Goal: Task Accomplishment & Management: Use online tool/utility

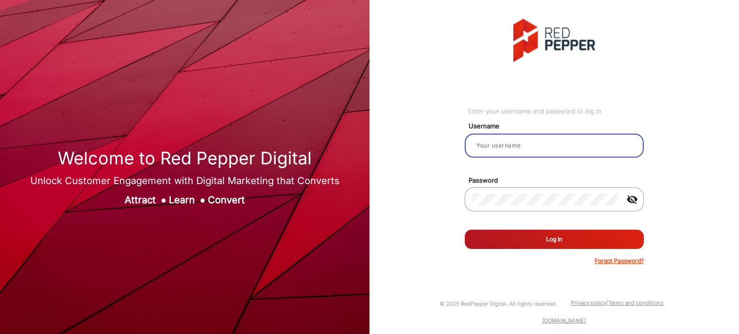
click at [555, 143] on input "email" at bounding box center [555, 146] width 164 height 12
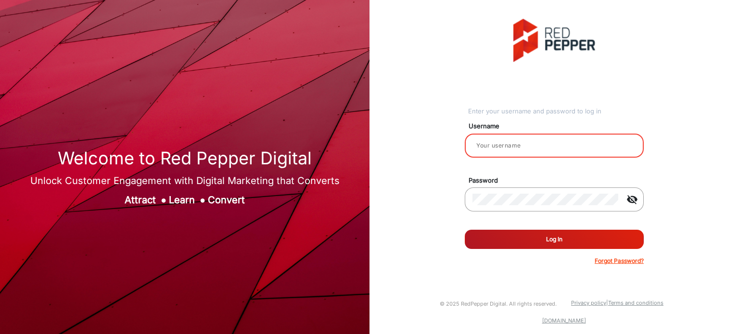
type input "Rachael"
click at [568, 240] on button "Log In" at bounding box center [554, 239] width 179 height 19
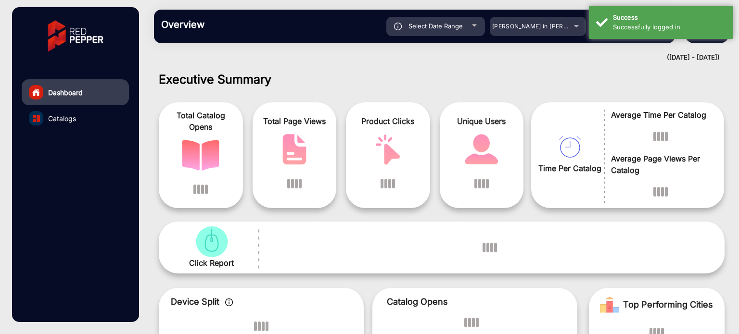
scroll to position [7, 0]
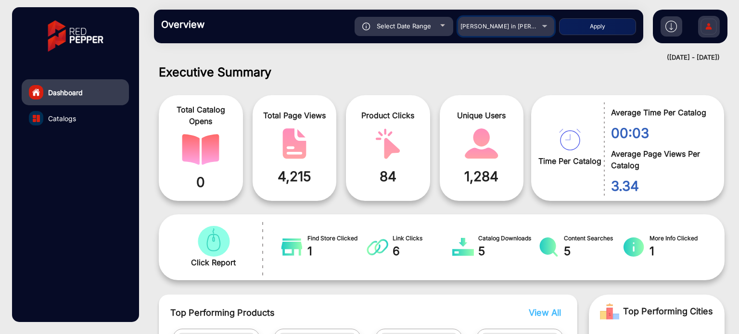
click at [540, 30] on div "[PERSON_NAME] in [PERSON_NAME]" at bounding box center [506, 27] width 96 height 12
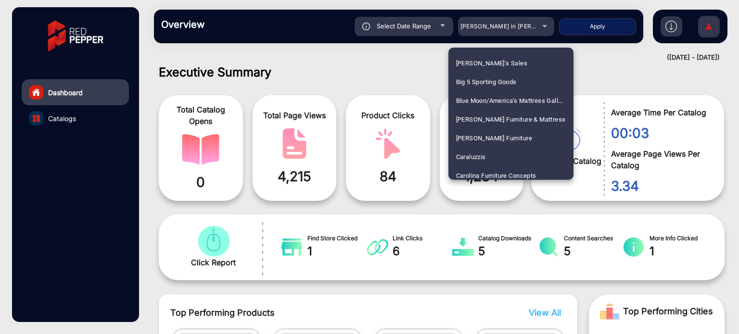
scroll to position [671, 0]
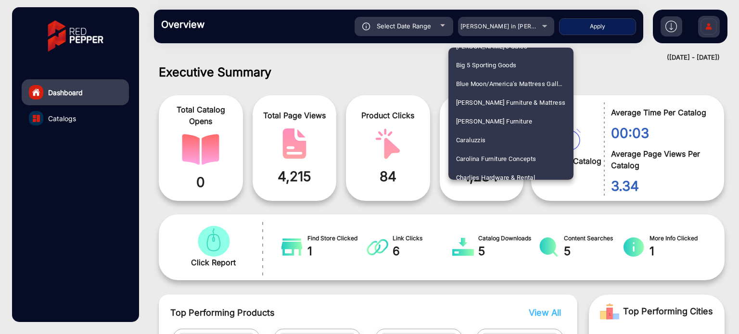
click at [572, 73] on div "[PERSON_NAME] in [PERSON_NAME] Furniture All Star Appliance America's Mattress …" at bounding box center [510, 114] width 125 height 132
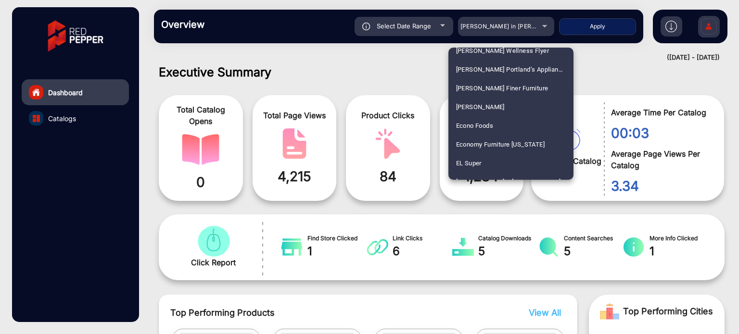
scroll to position [914, 0]
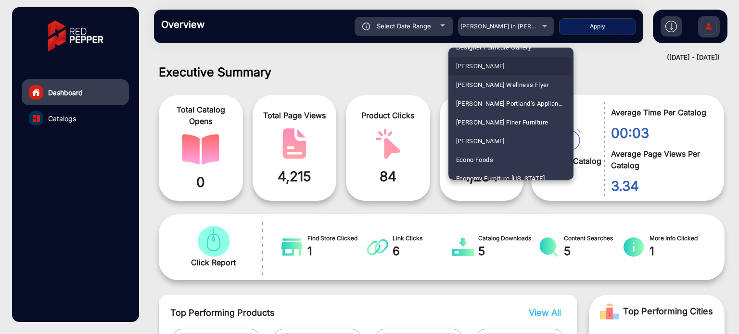
click at [495, 66] on mat-option "[PERSON_NAME]" at bounding box center [510, 66] width 125 height 19
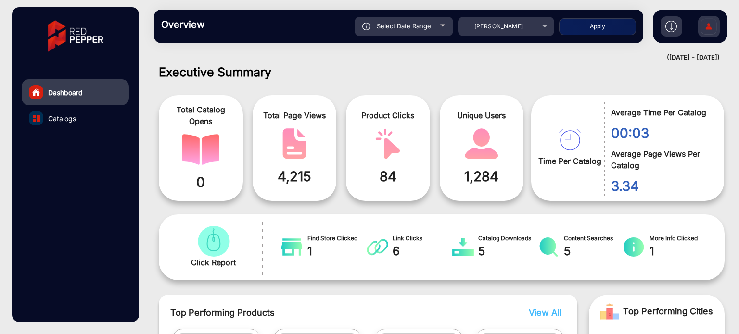
click at [613, 25] on button "Apply" at bounding box center [597, 26] width 77 height 17
type input "[DATE]"
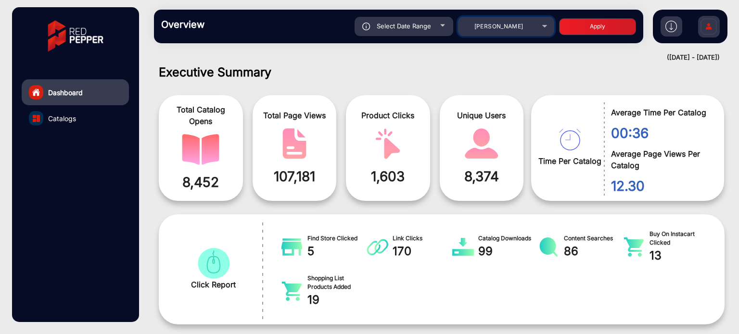
click at [534, 31] on div "[PERSON_NAME]" at bounding box center [498, 27] width 77 height 12
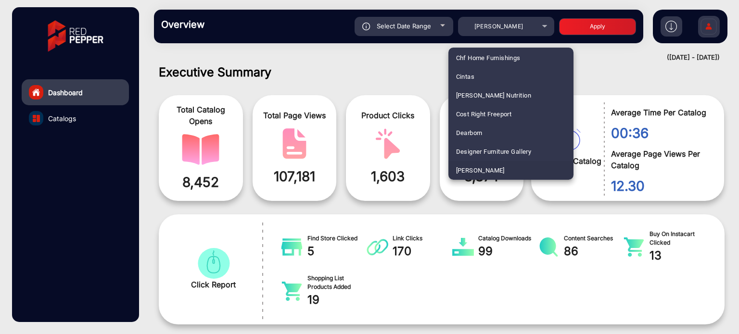
click at [420, 69] on div at bounding box center [369, 167] width 739 height 334
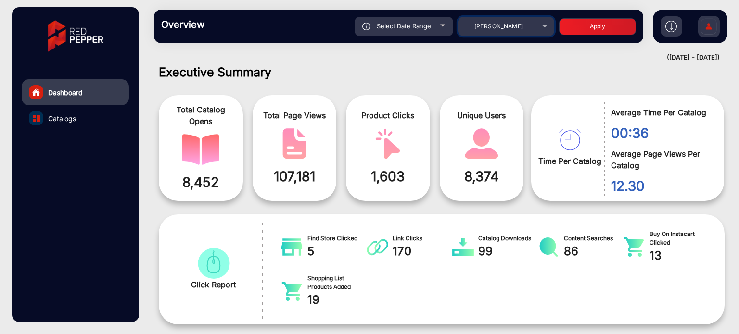
click at [543, 29] on div "[PERSON_NAME]" at bounding box center [506, 27] width 96 height 12
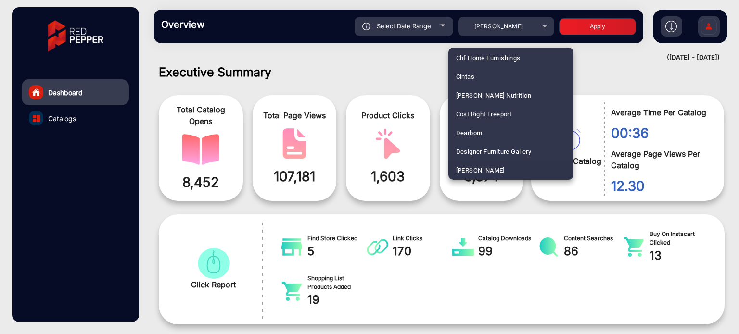
scroll to position [907, 0]
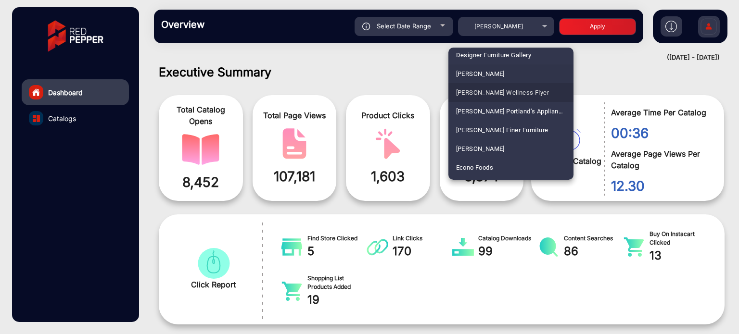
click at [520, 90] on span "[PERSON_NAME] Wellness Flyer" at bounding box center [502, 92] width 93 height 19
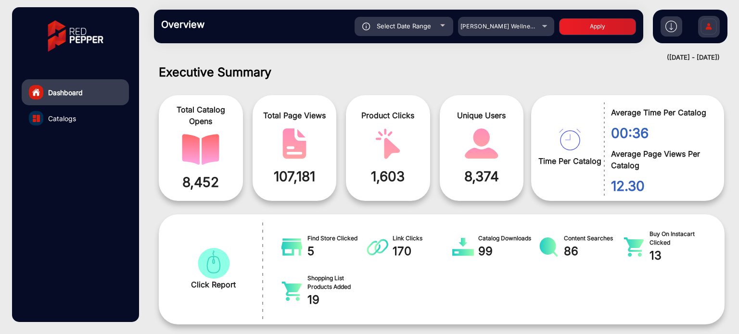
click at [602, 20] on button "Apply" at bounding box center [597, 26] width 77 height 17
type input "[DATE]"
click at [539, 24] on div "[PERSON_NAME] Wellness Flyer" at bounding box center [506, 27] width 96 height 12
